Goal: Find specific page/section: Find specific page/section

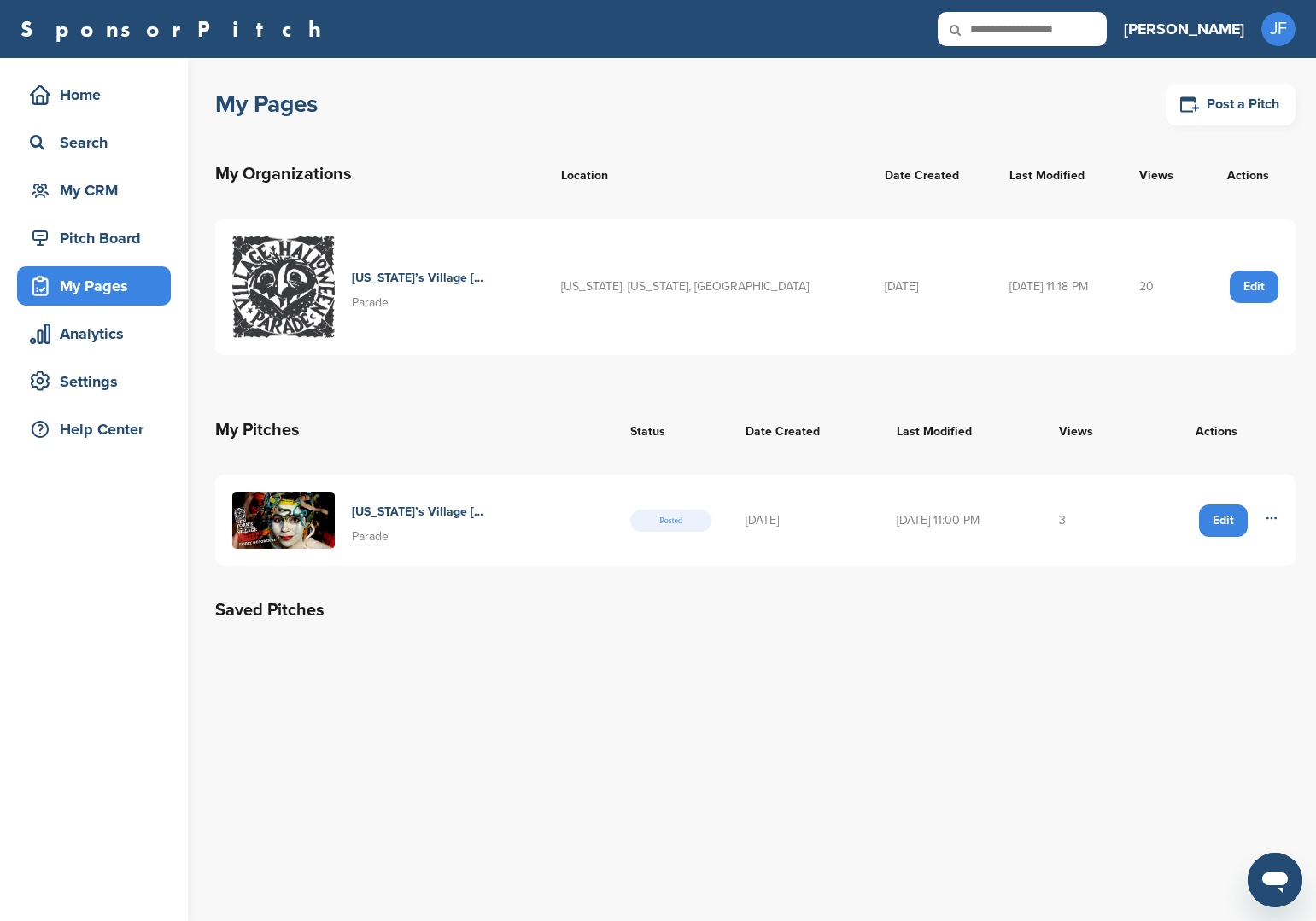
click at [915, 820] on div "My Pages Post a Pitch My Organizations Location Date Created Last Modified View…" at bounding box center [766, 490] width 1102 height 863
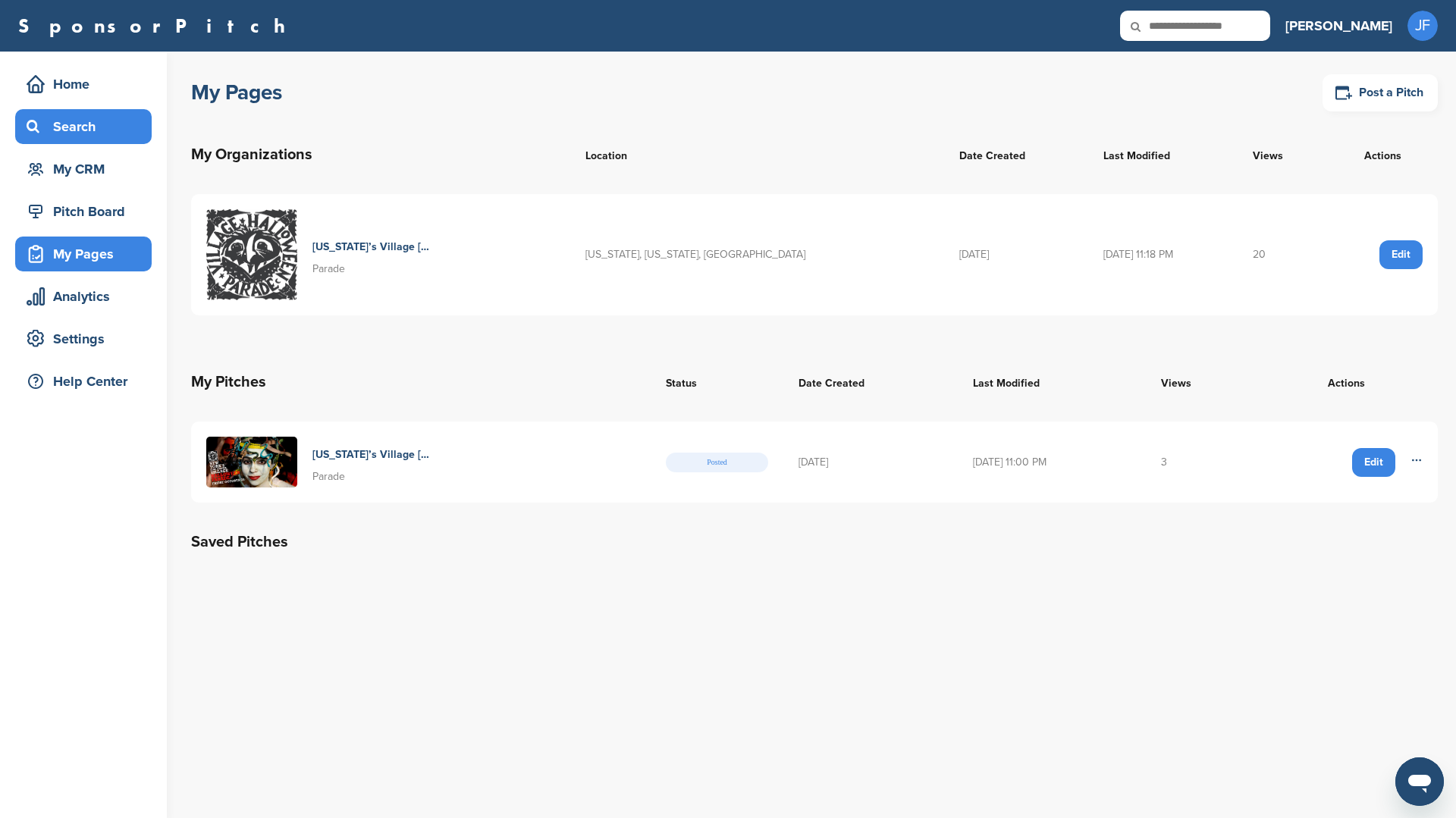
drag, startPoint x: 61, startPoint y: 122, endPoint x: 85, endPoint y: 133, distance: 26.4
click at [61, 122] on div "Search" at bounding box center [87, 126] width 129 height 27
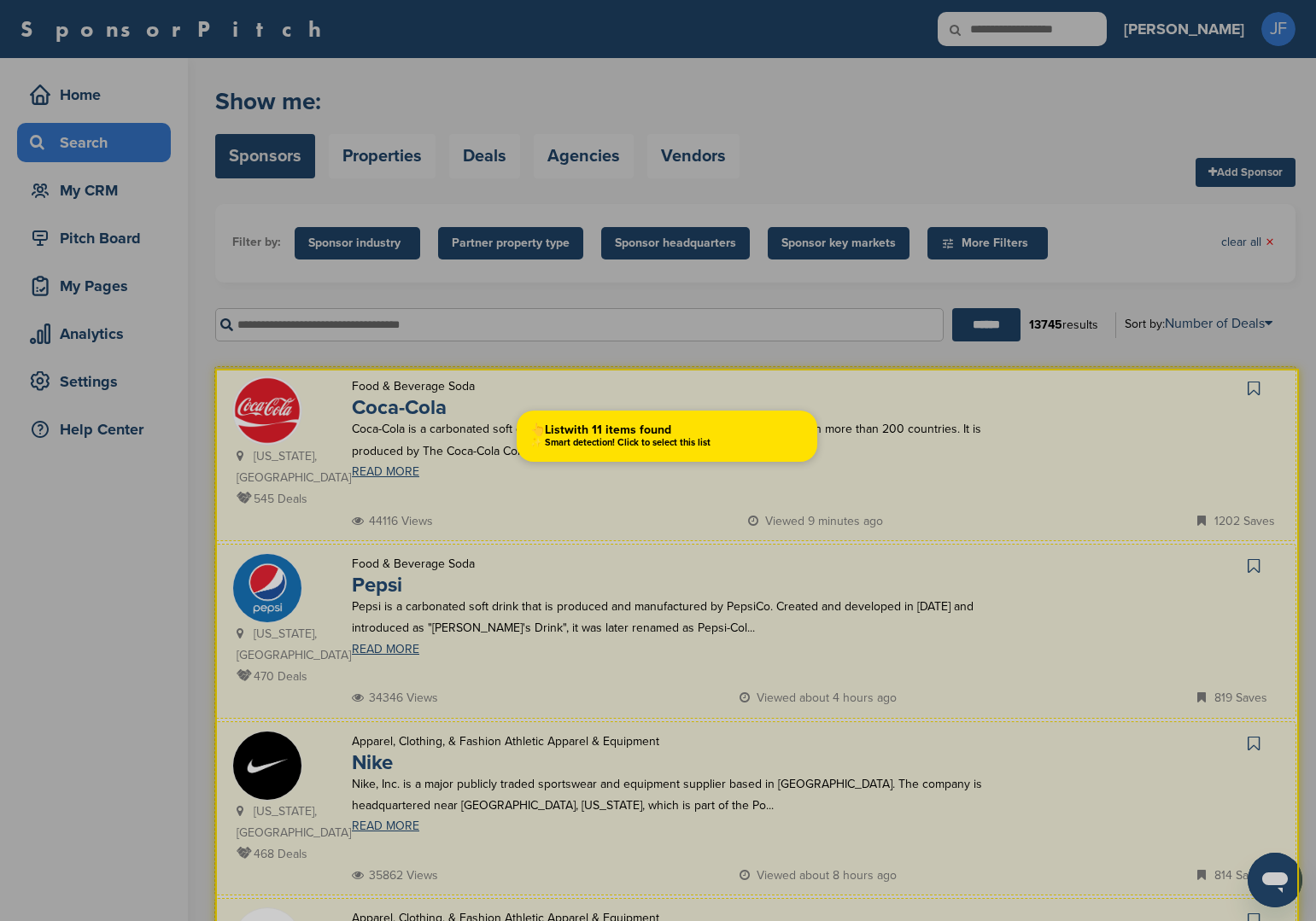
click at [534, 389] on div at bounding box center [658, 460] width 1316 height 921
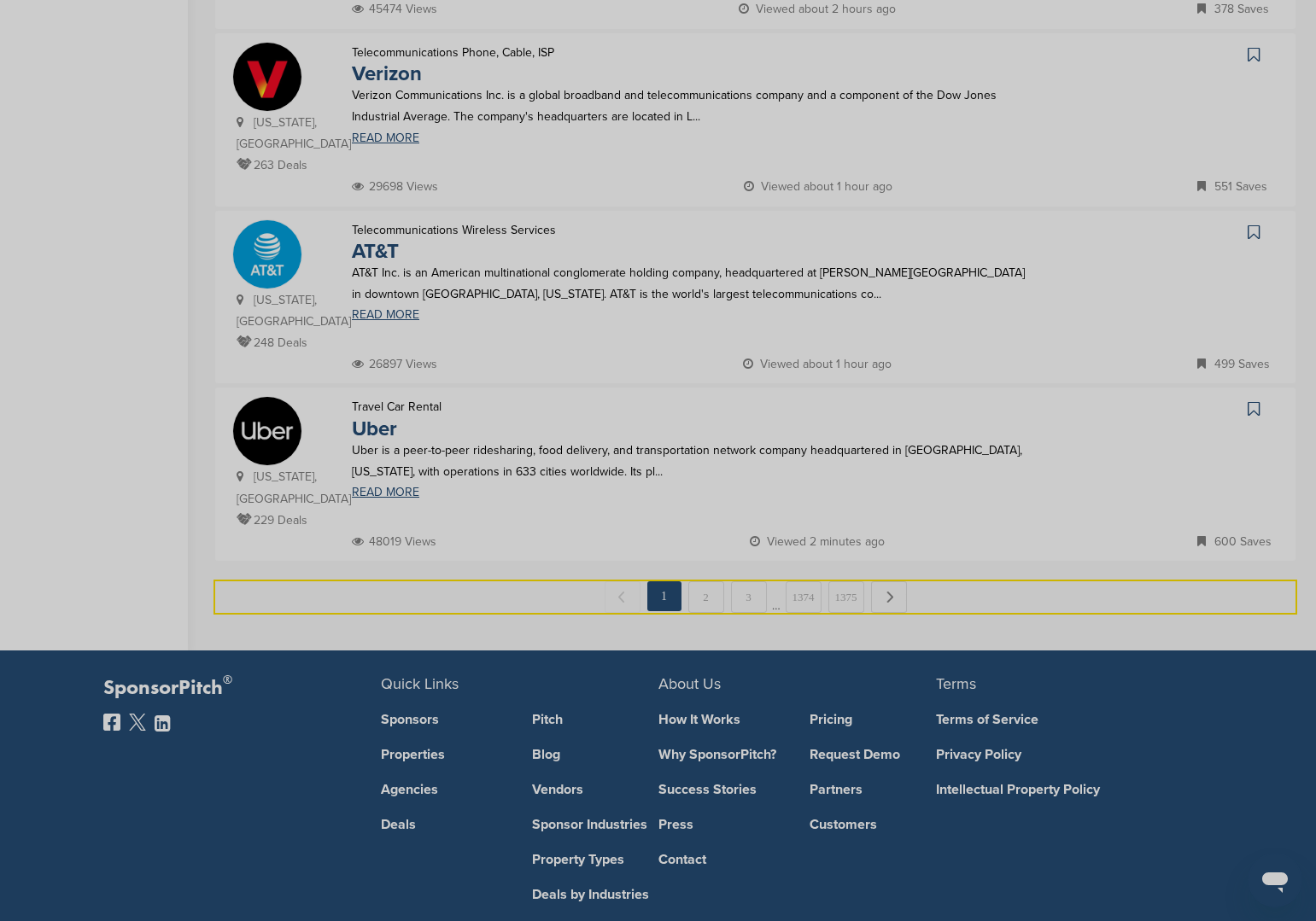
scroll to position [1592, 0]
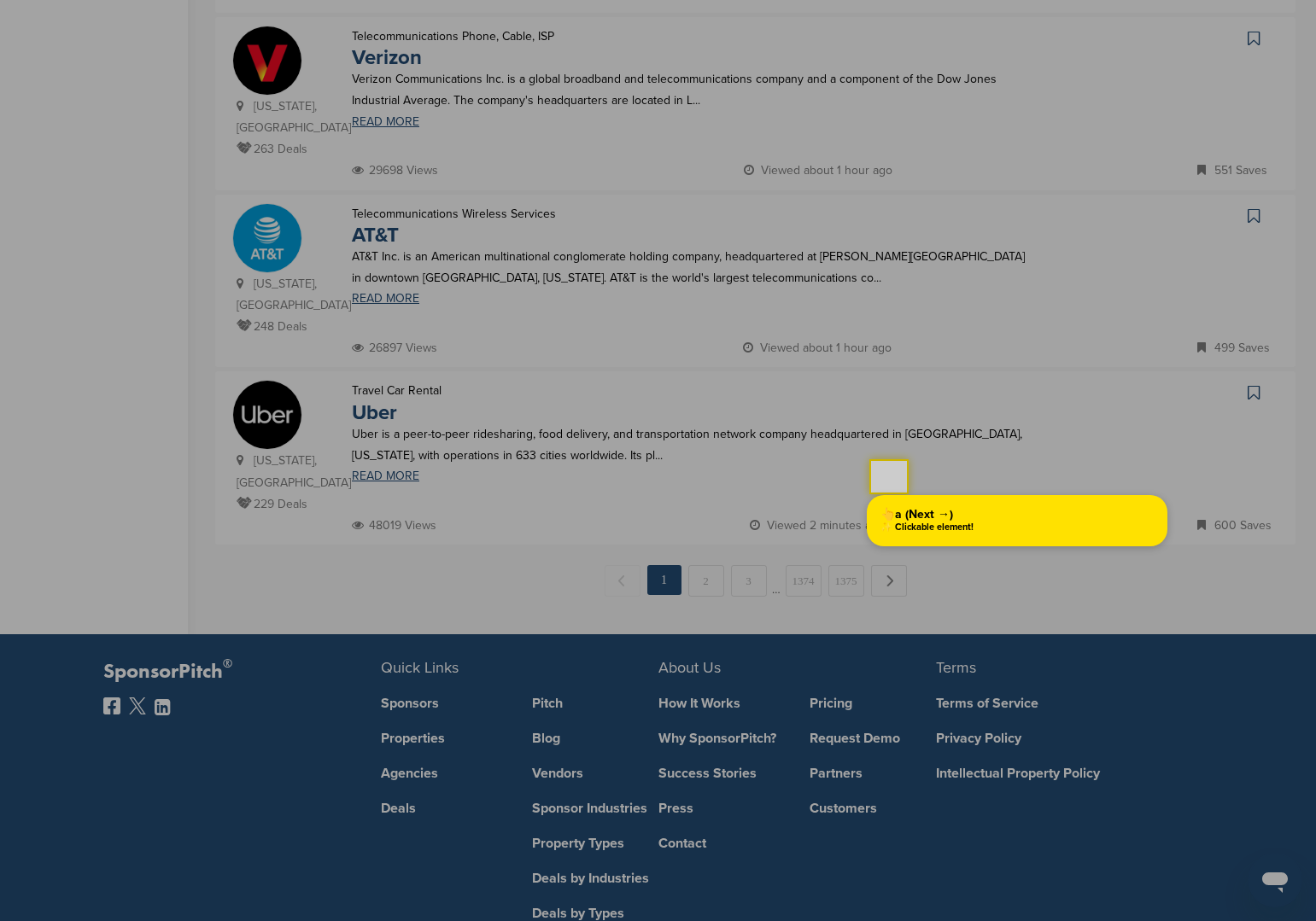
click at [884, 474] on div at bounding box center [658, 460] width 1316 height 921
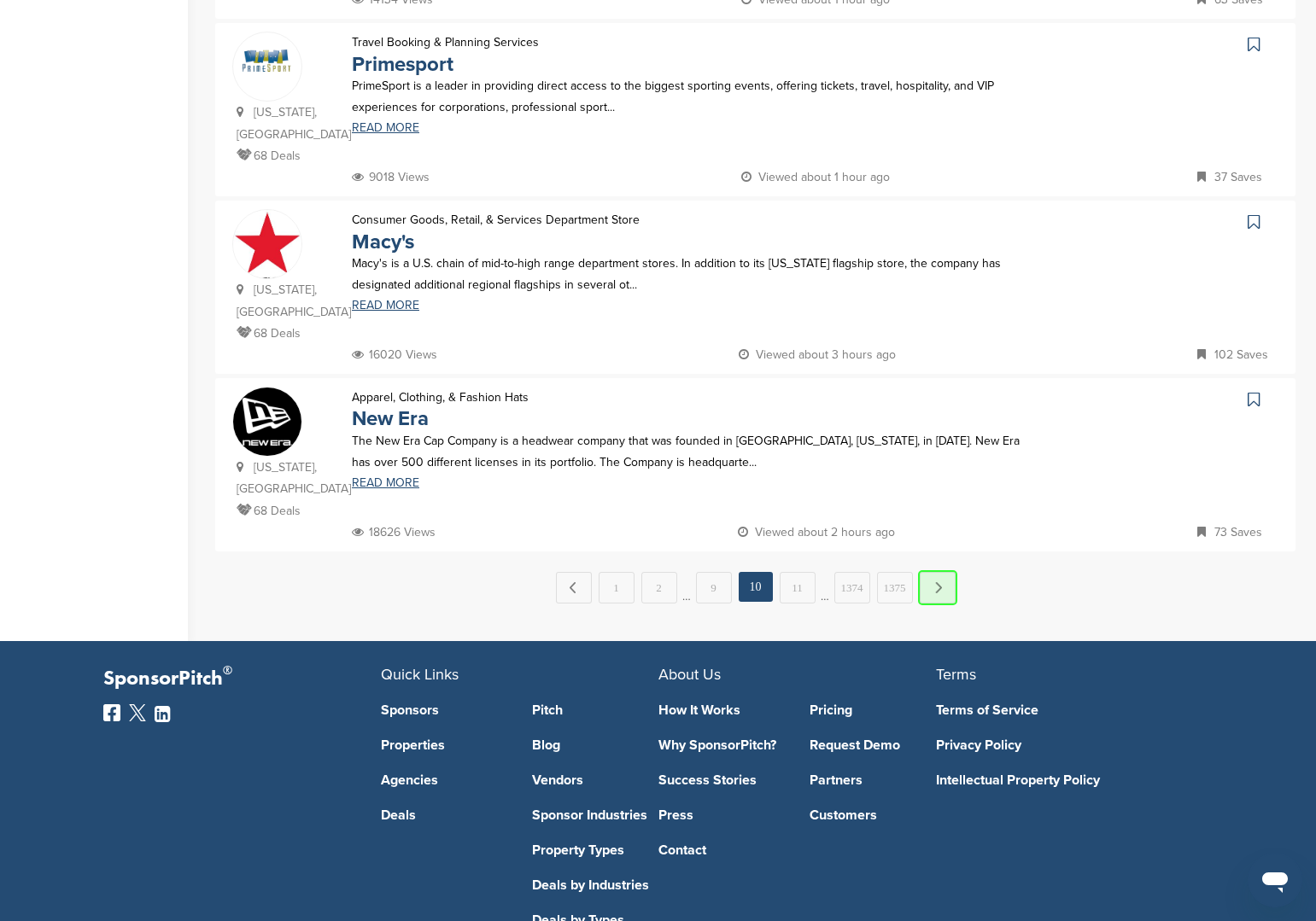
scroll to position [0, 0]
